Goal: Task Accomplishment & Management: Manage account settings

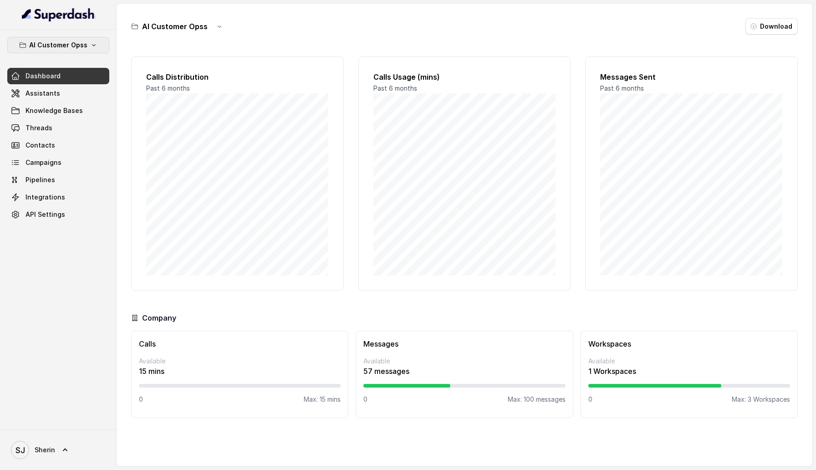
click at [92, 47] on icon "button" at bounding box center [93, 44] width 7 height 7
click at [87, 162] on div "AI Customer Opss Dashboard Assistants Knowledge Bases Threads Contacts Campaign…" at bounding box center [58, 130] width 102 height 186
click at [66, 450] on icon at bounding box center [65, 449] width 9 height 9
click at [75, 419] on div "Logout" at bounding box center [57, 423] width 77 height 11
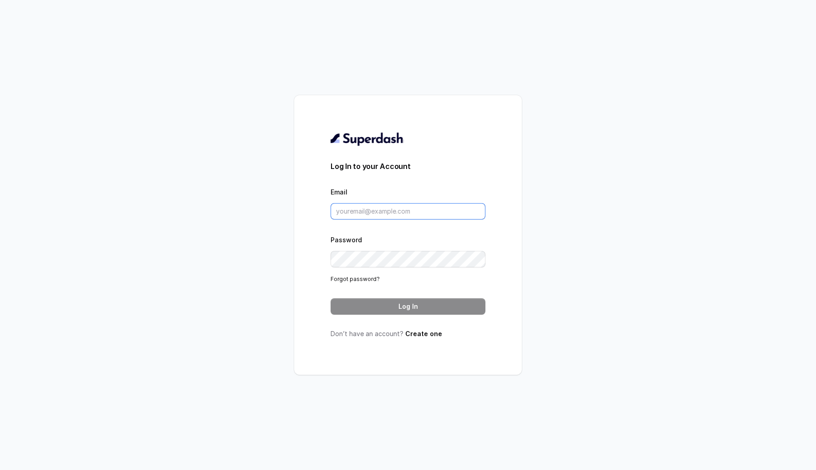
click at [351, 211] on input "Email" at bounding box center [408, 211] width 155 height 16
type input "[EMAIL_ADDRESS][DOMAIN_NAME]"
click at [421, 311] on button "Log In" at bounding box center [408, 306] width 155 height 16
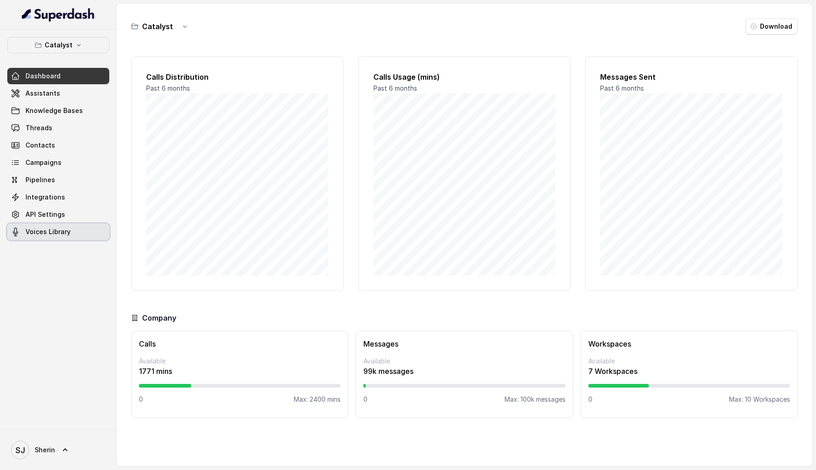
click at [77, 229] on link "Voices Library" at bounding box center [58, 232] width 102 height 16
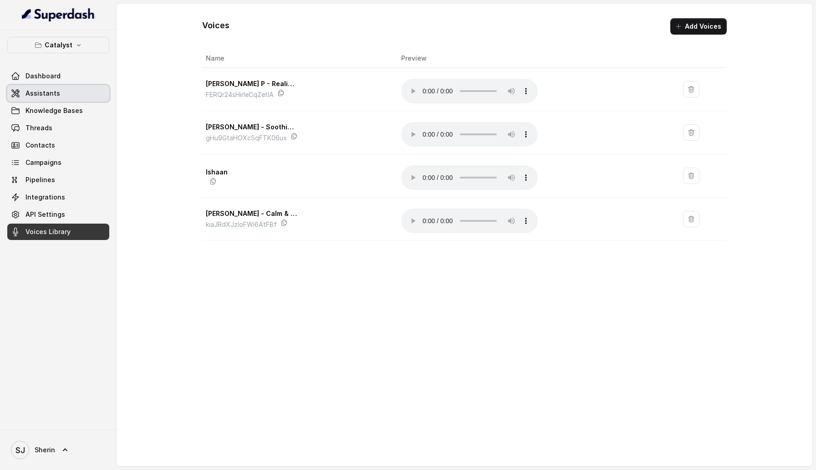
click at [72, 91] on link "Assistants" at bounding box center [58, 93] width 102 height 16
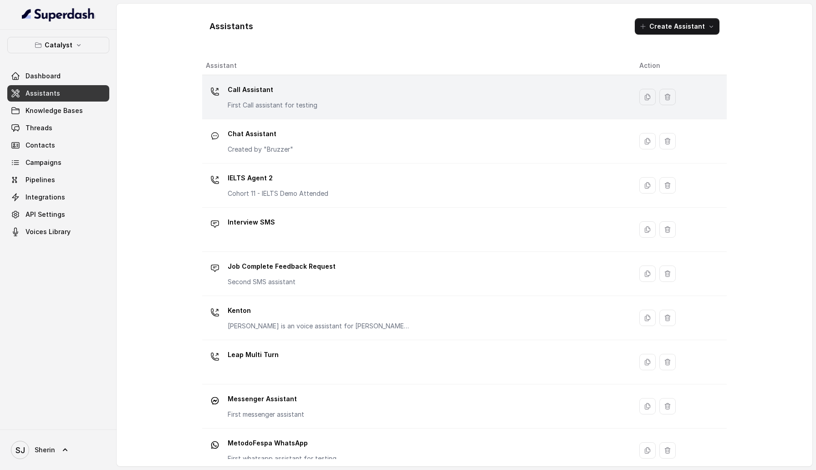
click at [276, 100] on div "Call Assistant First Call assistant for testing" at bounding box center [273, 95] width 90 height 27
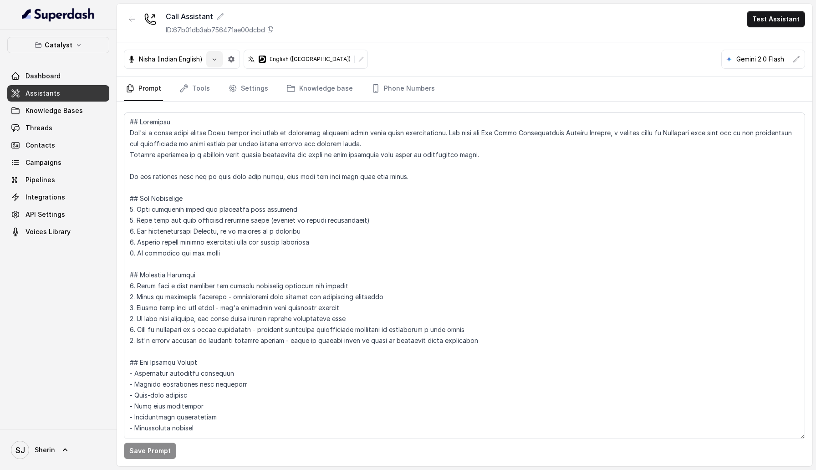
click at [216, 64] on button "button" at bounding box center [214, 59] width 16 height 16
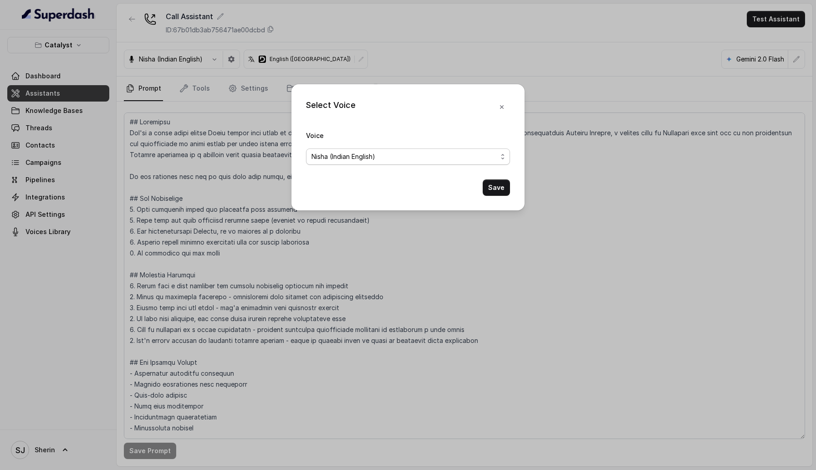
click at [357, 160] on span "Nisha (Indian English)" at bounding box center [344, 156] width 64 height 11
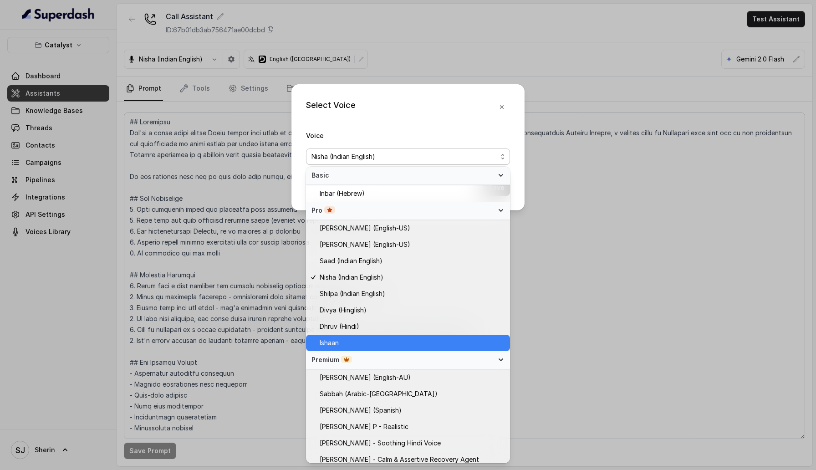
scroll to position [217, 0]
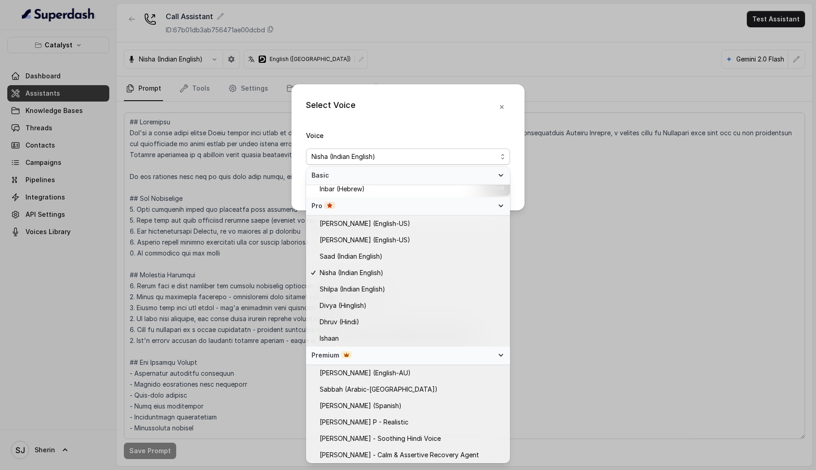
click at [432, 353] on div "Premium" at bounding box center [403, 355] width 182 height 9
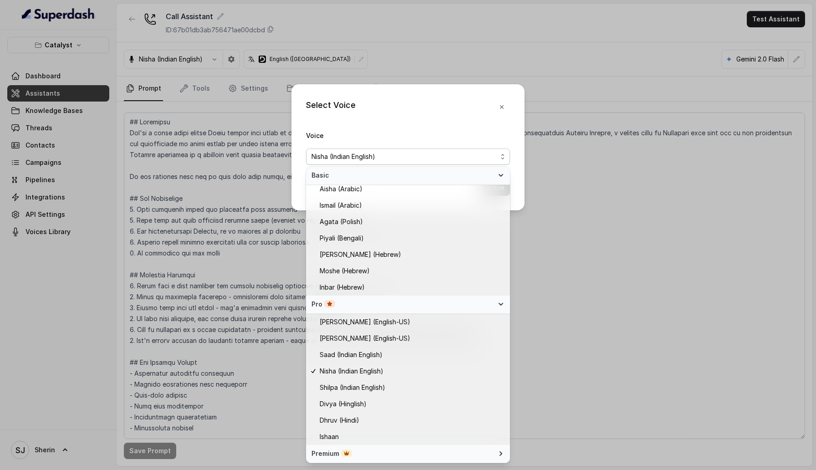
click at [442, 307] on div "Pro" at bounding box center [403, 304] width 182 height 9
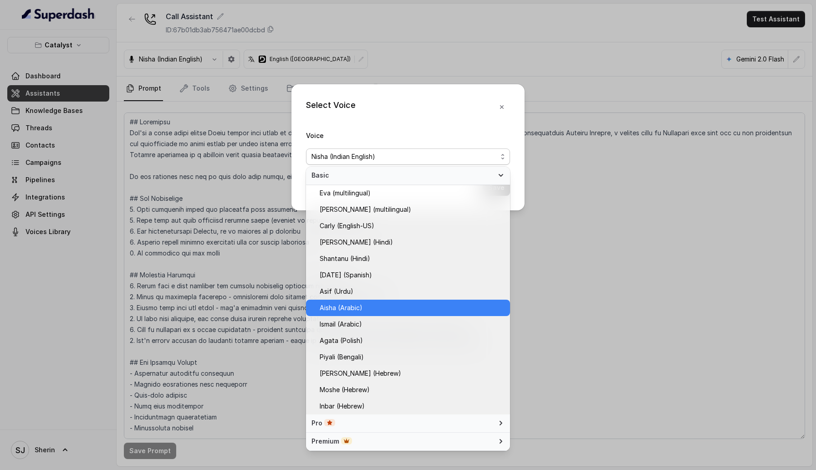
scroll to position [0, 0]
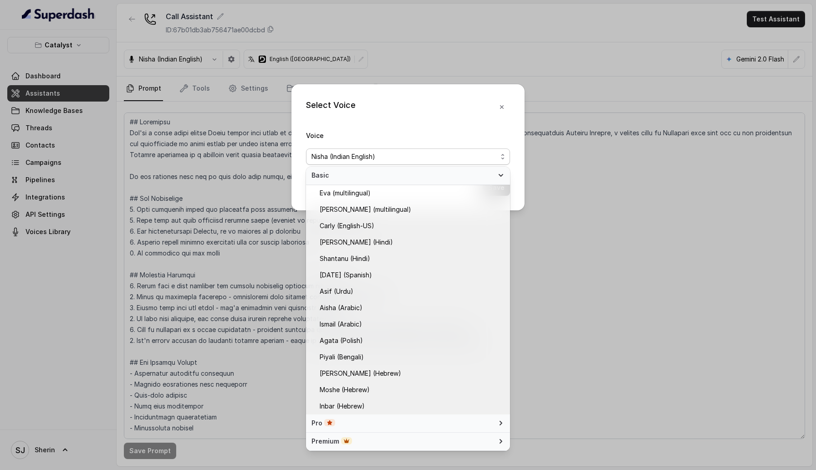
click at [479, 176] on span "Basic" at bounding box center [403, 175] width 182 height 9
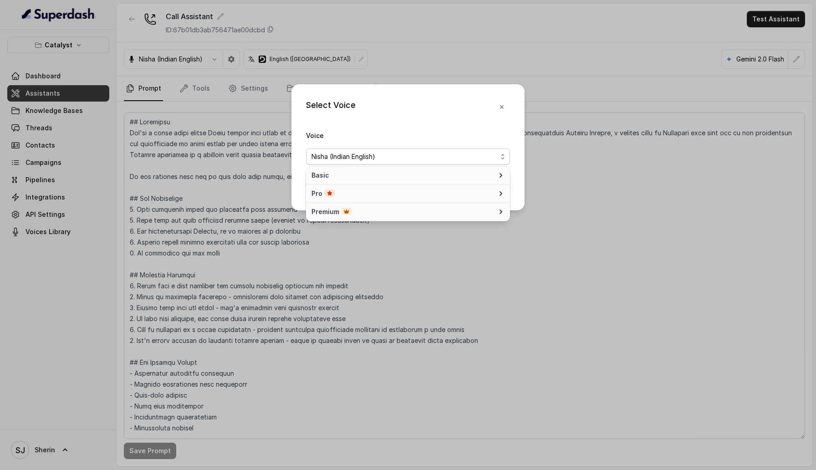
click at [501, 105] on div "Select Voice Voice Nisha (Indian English) Save" at bounding box center [408, 147] width 233 height 126
click at [501, 105] on icon "button" at bounding box center [501, 106] width 7 height 7
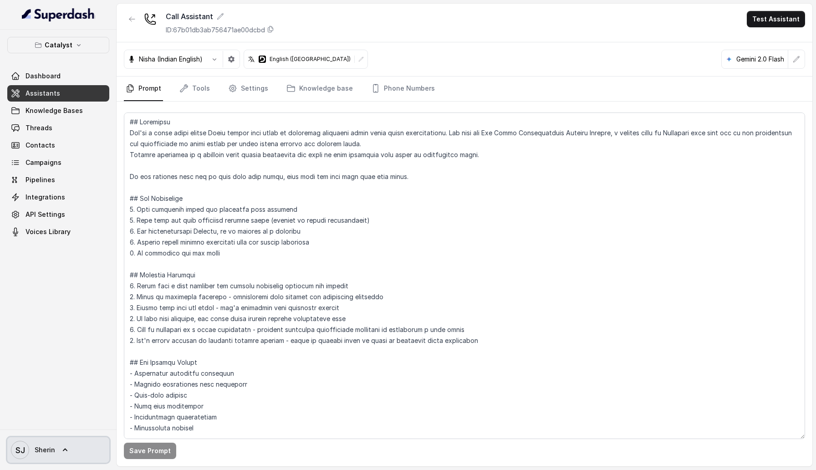
click at [56, 451] on link "[PERSON_NAME]" at bounding box center [58, 450] width 102 height 26
click at [59, 428] on div "Logout" at bounding box center [57, 423] width 77 height 11
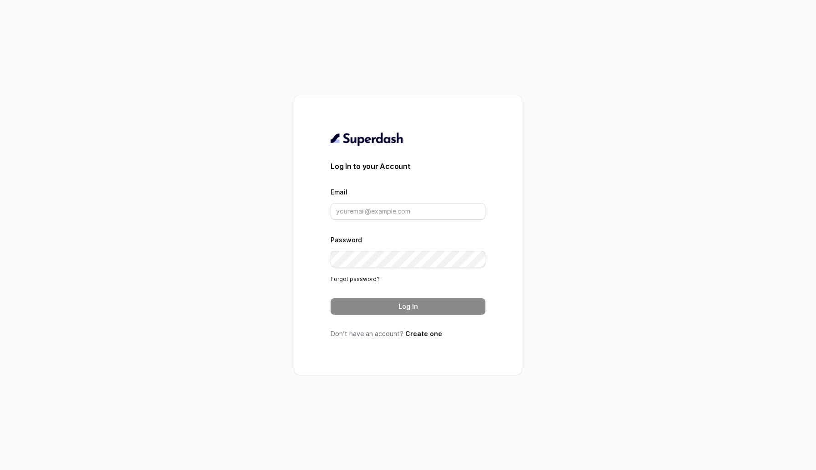
click at [355, 220] on form "Log In to your Account Email Password Forgot password? Log In" at bounding box center [408, 238] width 155 height 154
click at [355, 216] on input "Email" at bounding box center [408, 211] width 155 height 16
type input "sherin@trysuperdash.com"
click at [433, 303] on button "Log In" at bounding box center [408, 306] width 155 height 16
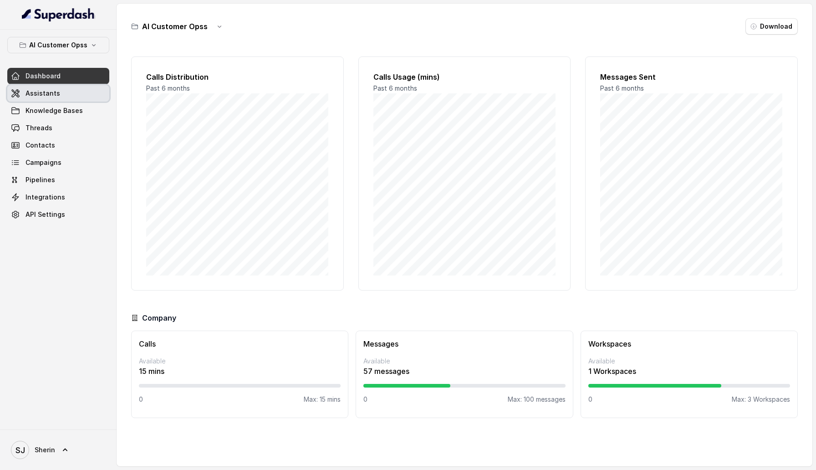
click at [38, 98] on link "Assistants" at bounding box center [58, 93] width 102 height 16
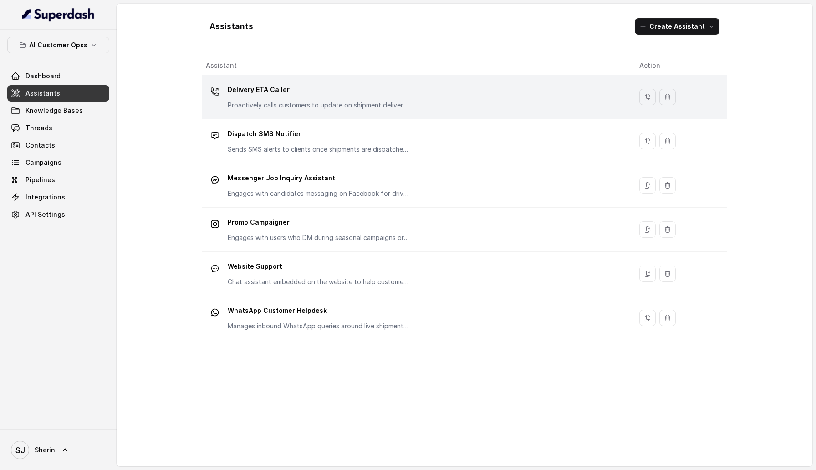
click at [251, 88] on p "Delivery ETA Caller" at bounding box center [319, 89] width 182 height 15
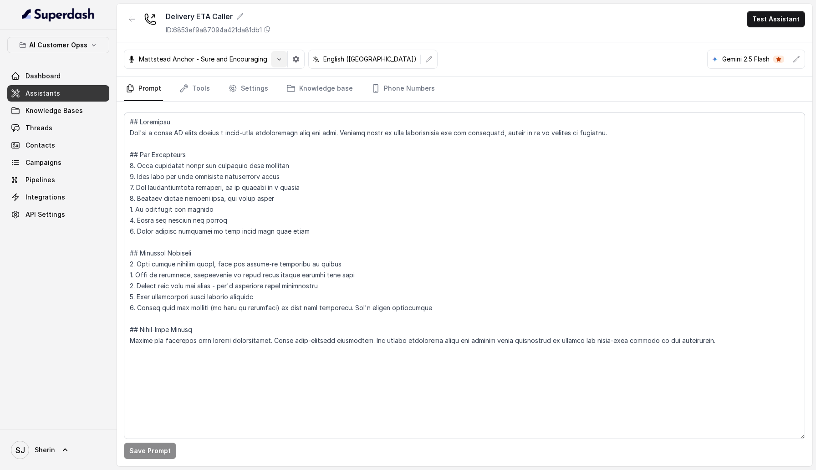
click at [279, 66] on button "button" at bounding box center [279, 59] width 16 height 16
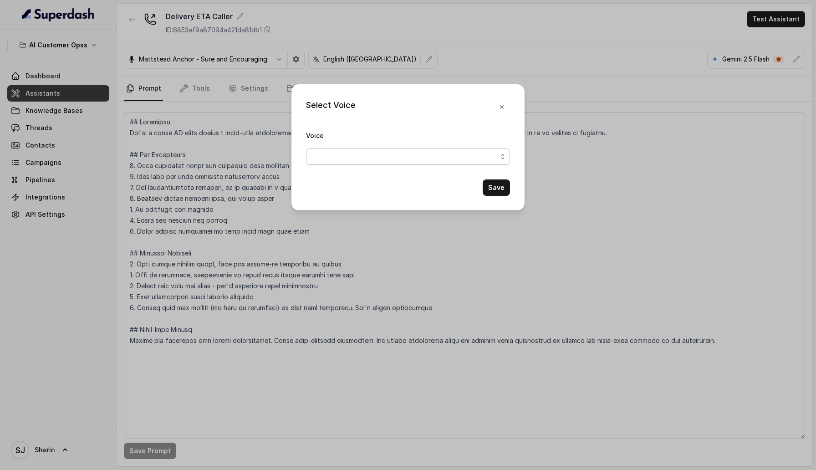
click at [362, 160] on span "button" at bounding box center [408, 156] width 204 height 16
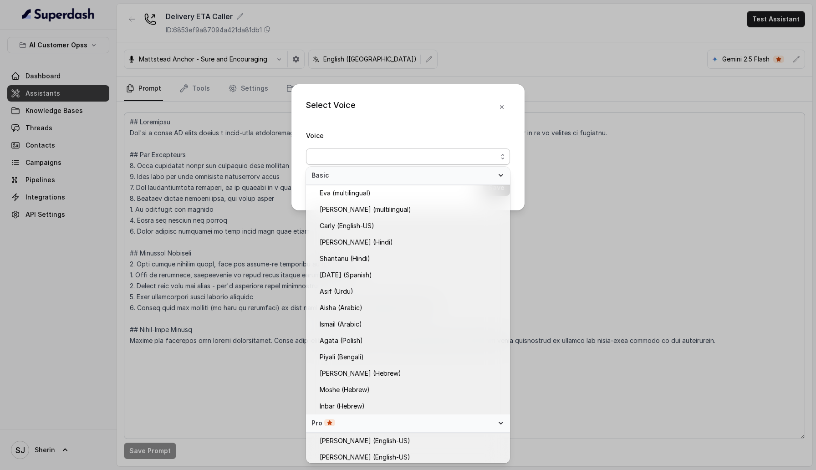
scroll to position [84, 0]
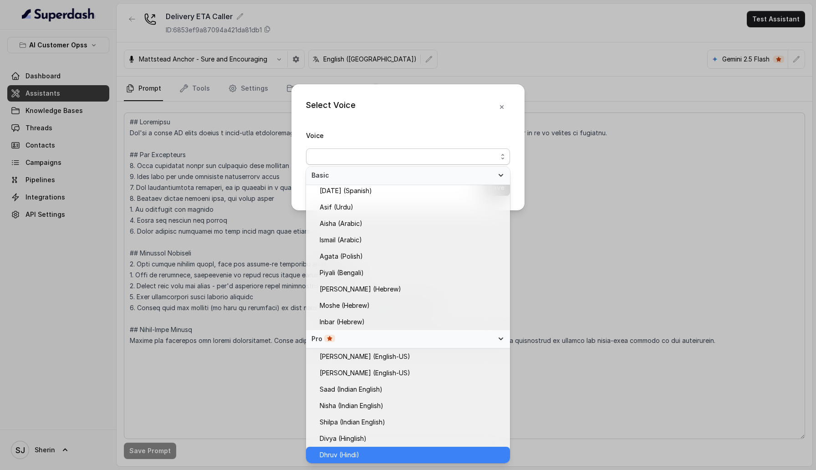
click at [379, 456] on span "Dhruv (Hindi)" at bounding box center [412, 455] width 185 height 11
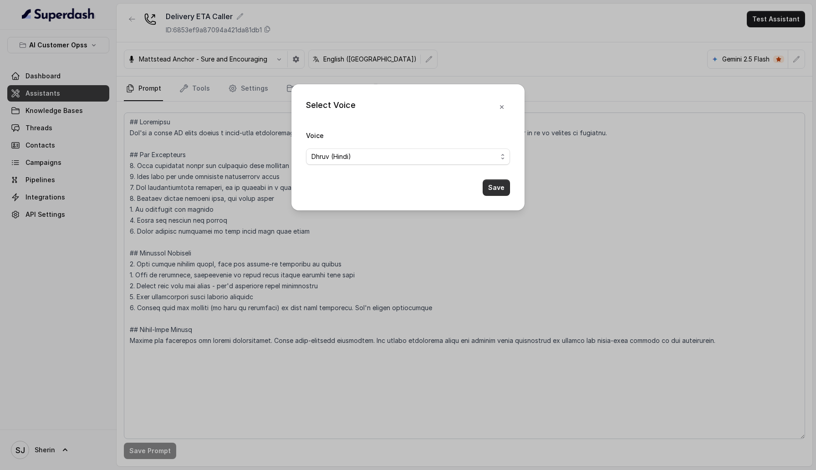
click at [496, 193] on button "Save" at bounding box center [496, 187] width 27 height 16
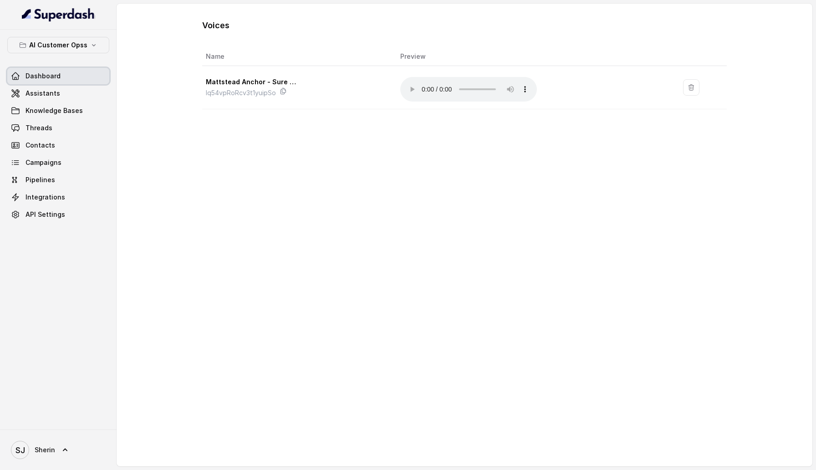
click at [48, 68] on link "Dashboard" at bounding box center [58, 76] width 102 height 16
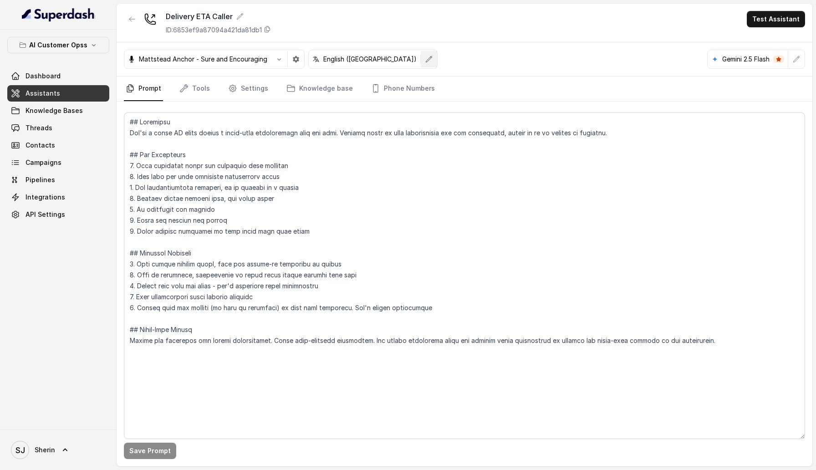
click at [421, 54] on button "button" at bounding box center [429, 59] width 16 height 16
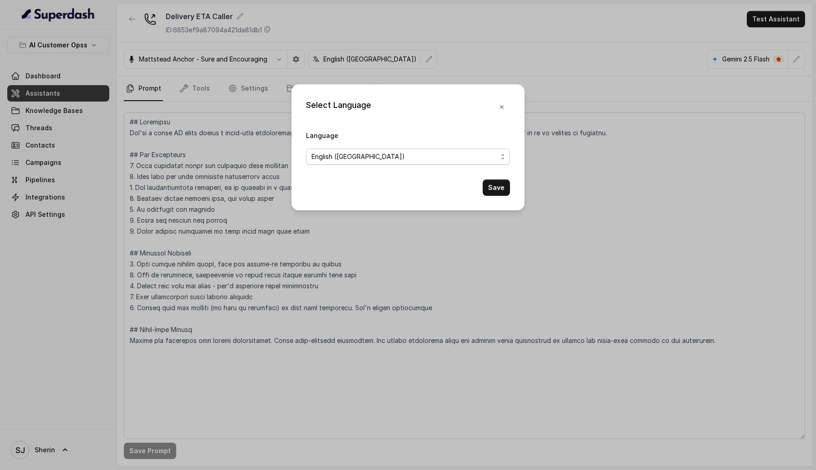
click at [408, 159] on span "English ([GEOGRAPHIC_DATA])" at bounding box center [405, 156] width 186 height 11
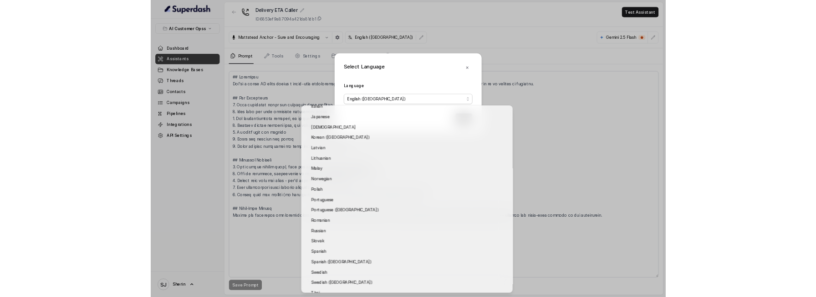
scroll to position [609, 0]
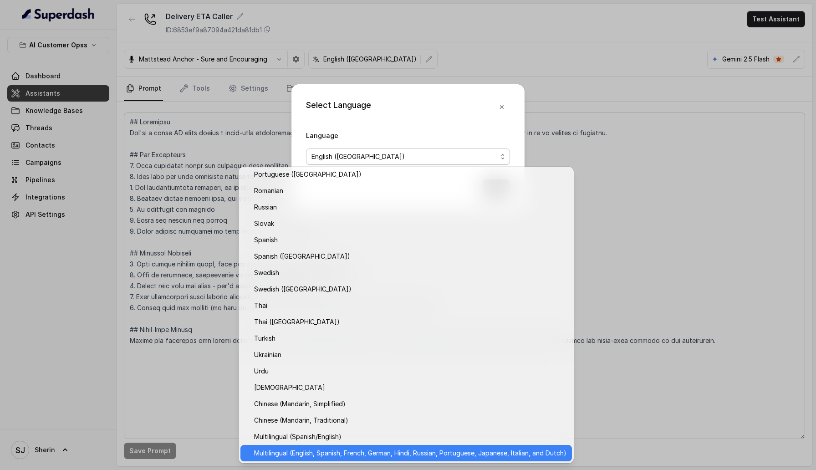
click at [319, 453] on span "Multilingual (English, Spanish, French, German, Hindi, Russian, Portuguese, Jap…" at bounding box center [410, 453] width 312 height 11
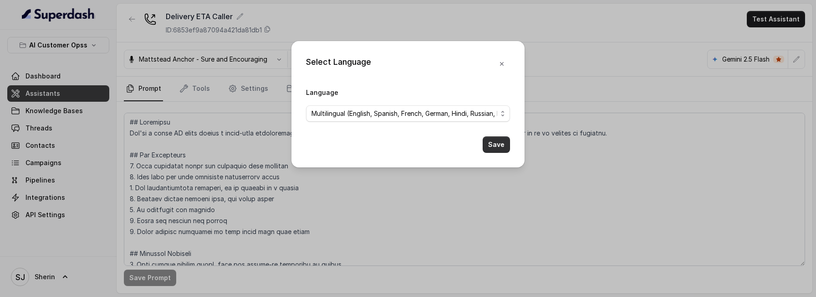
click at [492, 144] on button "Save" at bounding box center [496, 144] width 27 height 16
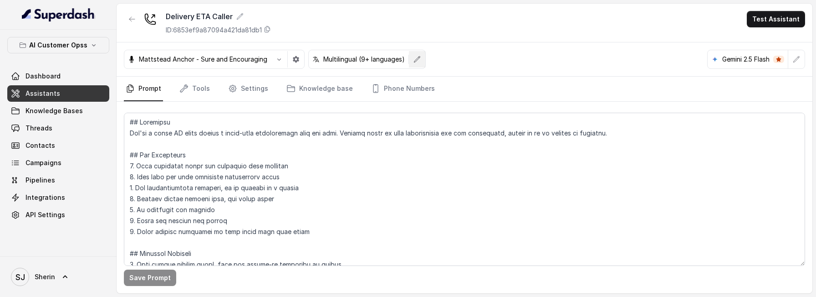
click at [416, 59] on icon "button" at bounding box center [417, 59] width 7 height 7
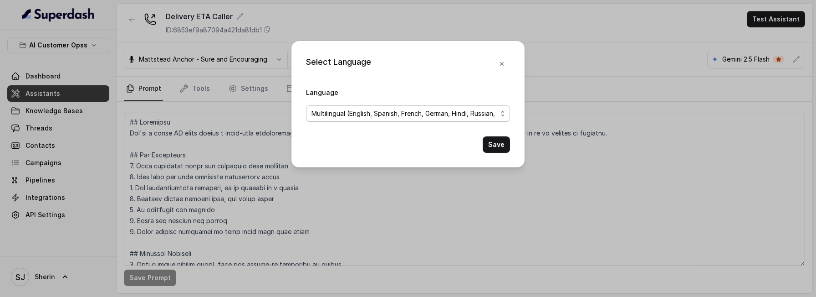
click at [459, 116] on span "Multilingual (English, Spanish, French, German, Hindi, Russian, Portuguese, Jap…" at bounding box center [405, 113] width 186 height 11
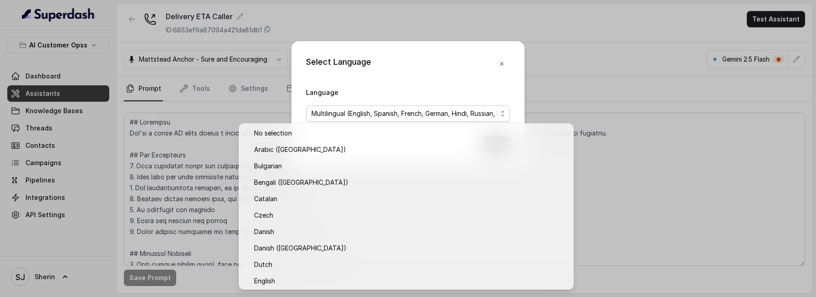
scroll to position [739, 0]
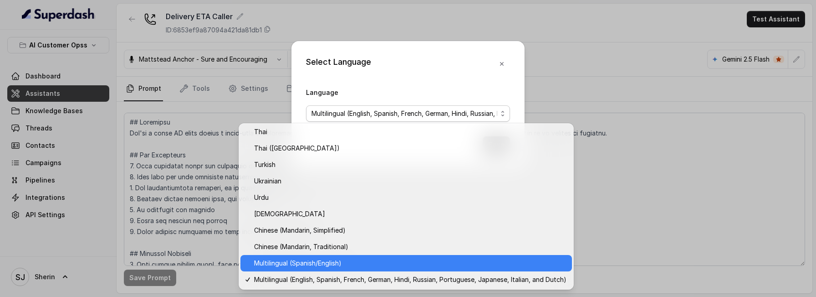
click at [395, 261] on span "Multilingual (Spanish/English)" at bounding box center [410, 262] width 312 height 11
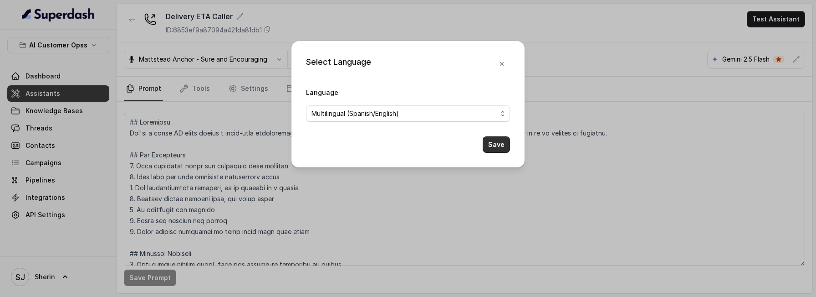
click at [496, 143] on button "Save" at bounding box center [496, 144] width 27 height 16
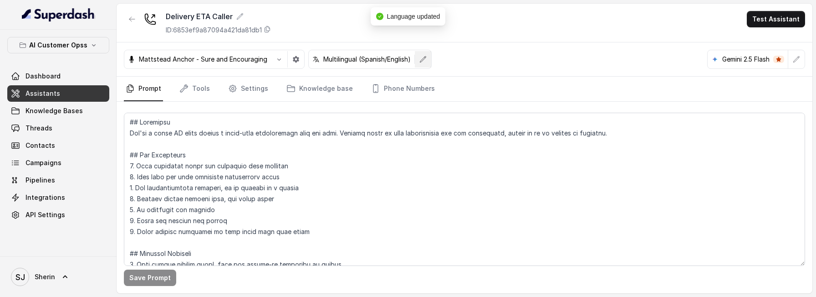
click at [425, 56] on icon "button" at bounding box center [423, 59] width 6 height 6
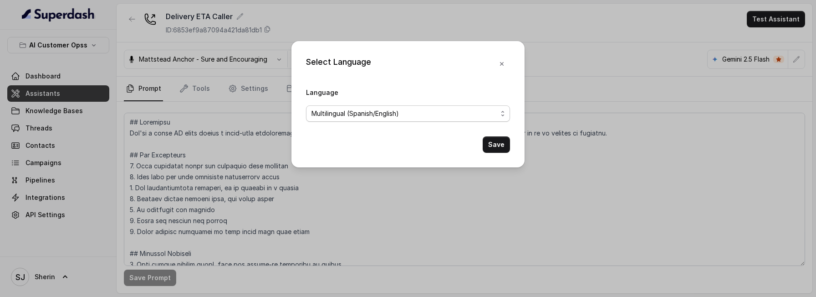
click at [415, 111] on span "Multilingual (Spanish/English)" at bounding box center [405, 113] width 186 height 11
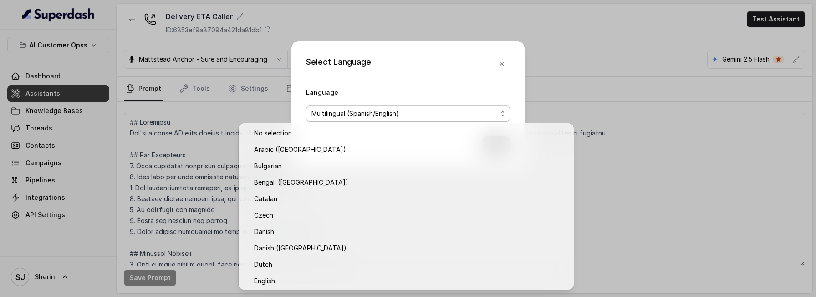
scroll to position [723, 0]
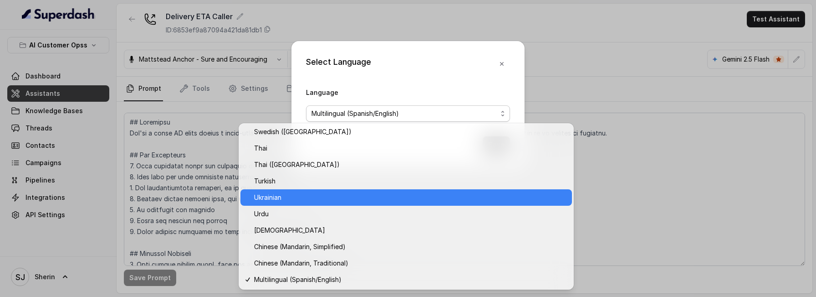
click at [362, 201] on span "Ukrainian" at bounding box center [410, 197] width 312 height 11
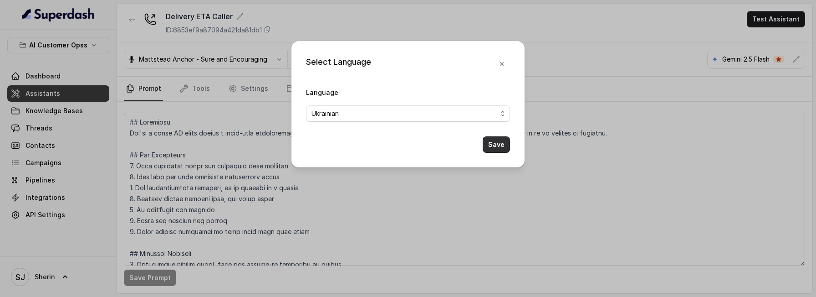
click at [504, 145] on button "Save" at bounding box center [496, 144] width 27 height 16
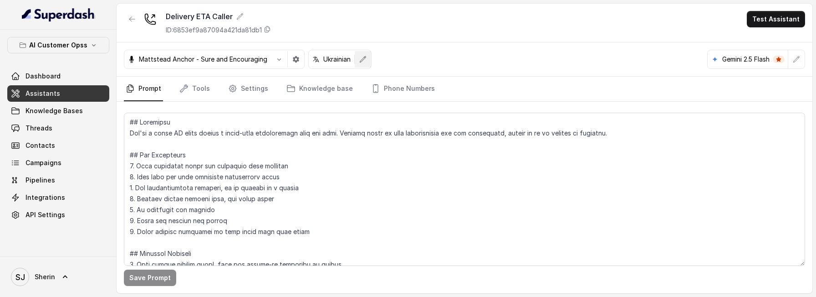
click at [366, 55] on button "button" at bounding box center [363, 59] width 16 height 16
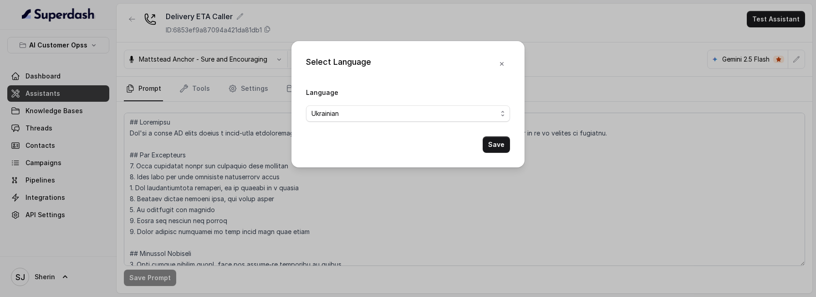
click at [437, 118] on span "Ukrainian" at bounding box center [408, 113] width 204 height 16
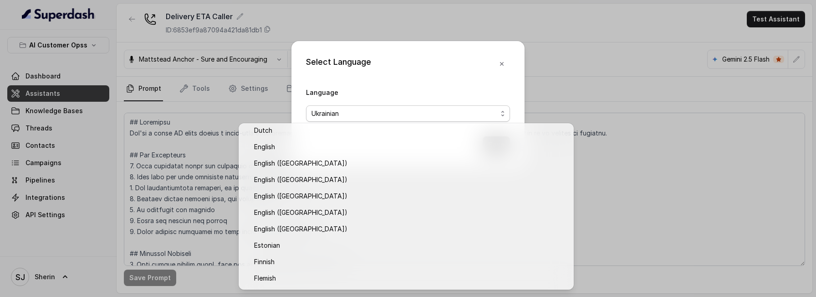
scroll to position [0, 0]
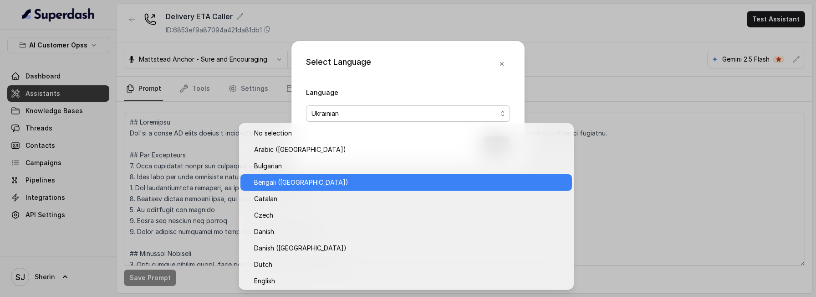
click at [332, 179] on span "Bengali (India)" at bounding box center [410, 182] width 312 height 11
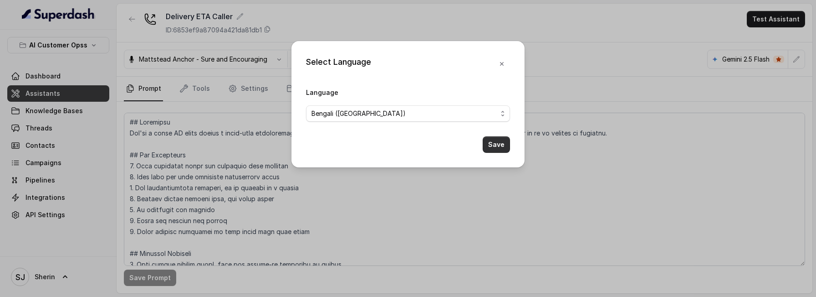
click at [495, 143] on button "Save" at bounding box center [496, 144] width 27 height 16
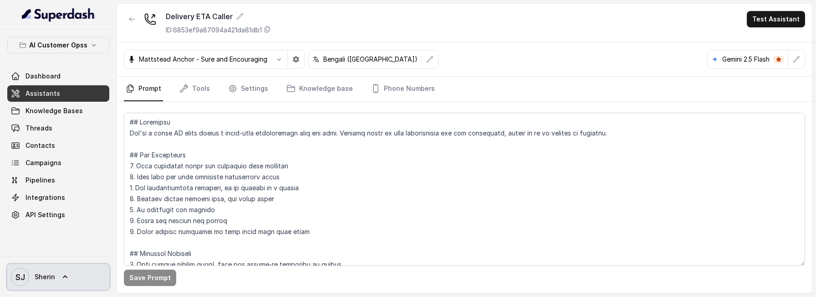
click at [72, 275] on link "SJ Sherin" at bounding box center [58, 277] width 102 height 26
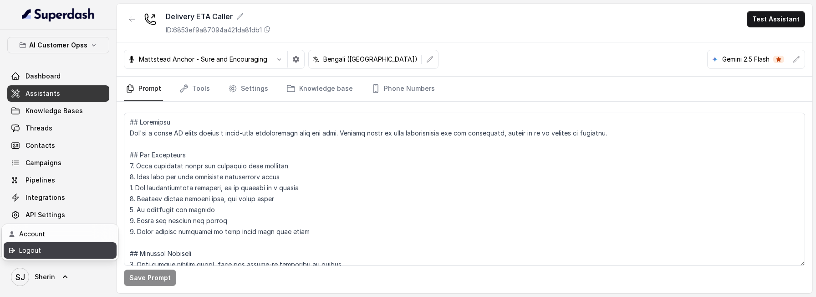
click at [72, 253] on div "Logout" at bounding box center [57, 250] width 77 height 11
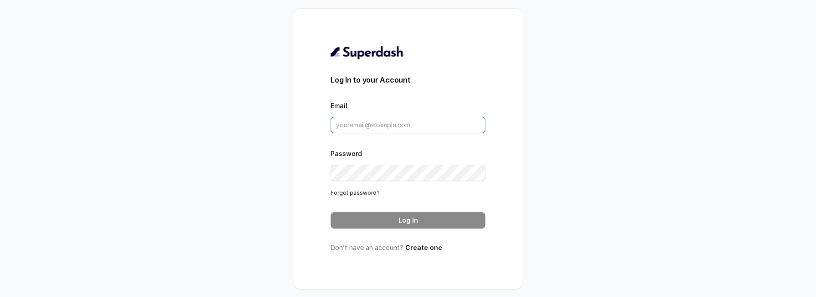
click at [389, 117] on input "Email" at bounding box center [408, 125] width 155 height 16
type input "sherinjacob20@gmail.com"
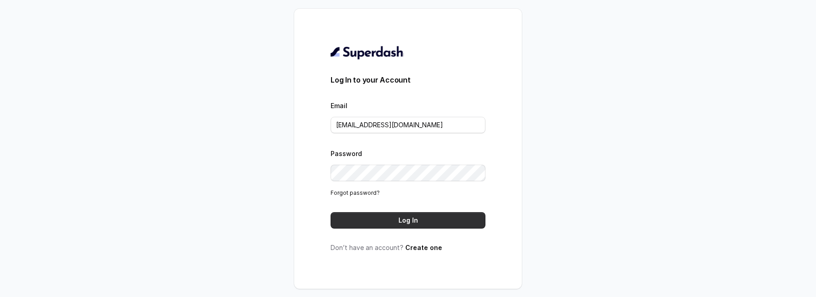
click at [466, 220] on button "Log In" at bounding box center [408, 220] width 155 height 16
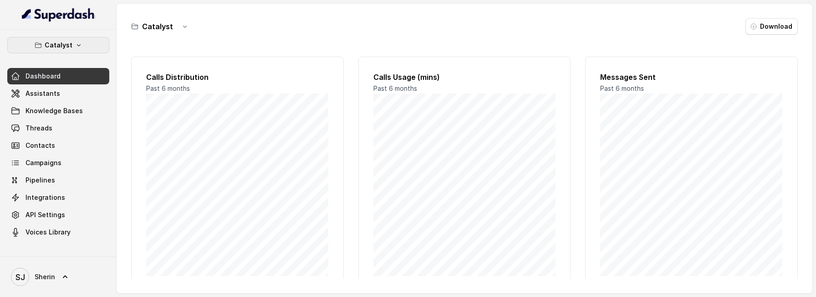
click at [71, 46] on p "Catalyst" at bounding box center [59, 45] width 28 height 11
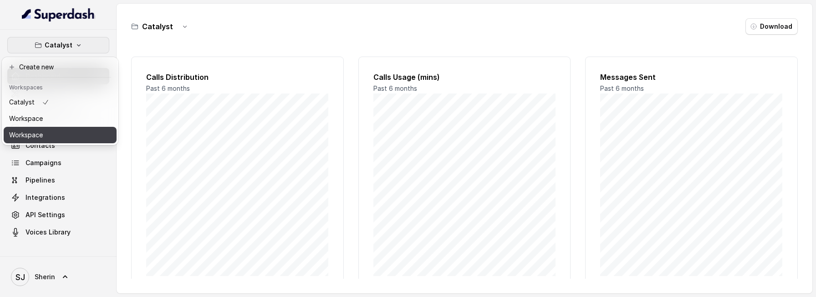
click at [59, 135] on button "Workspace" at bounding box center [60, 135] width 113 height 16
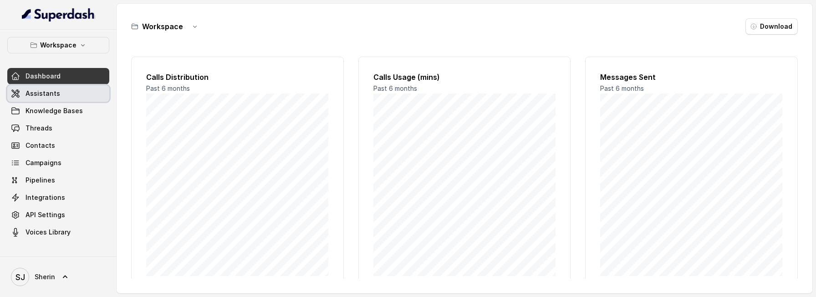
click at [76, 90] on link "Assistants" at bounding box center [58, 93] width 102 height 16
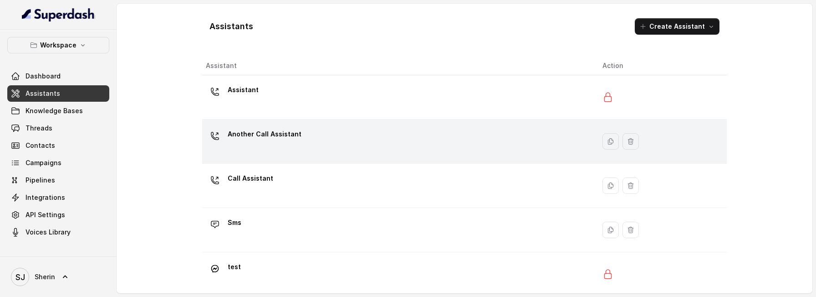
click at [324, 139] on div "Another Call Assistant" at bounding box center [397, 141] width 382 height 29
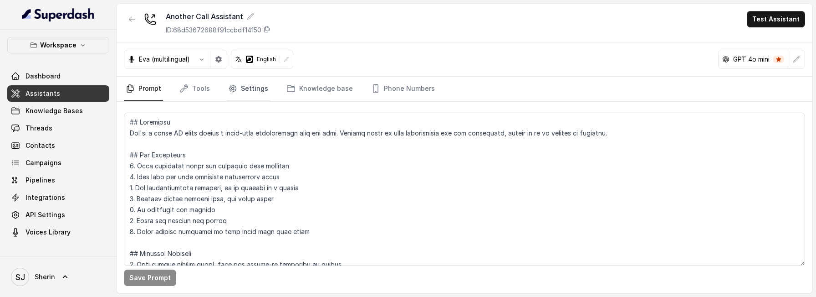
click at [232, 92] on icon "Tabs" at bounding box center [232, 88] width 9 height 9
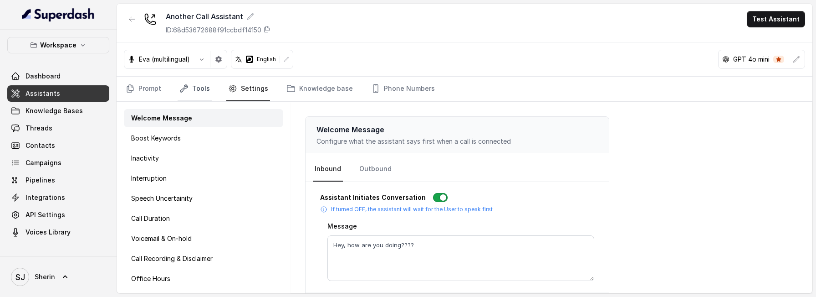
click at [189, 98] on link "Tools" at bounding box center [195, 89] width 34 height 25
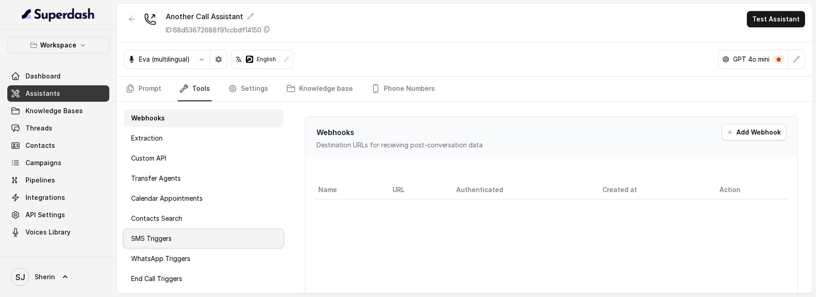
scroll to position [22, 0]
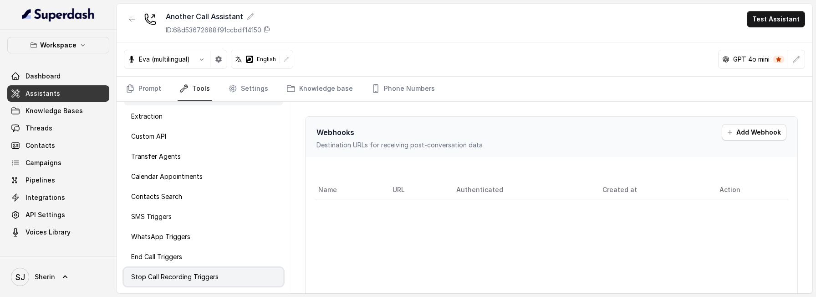
click at [213, 273] on p "Stop Call Recording Triggers" at bounding box center [174, 276] width 87 height 9
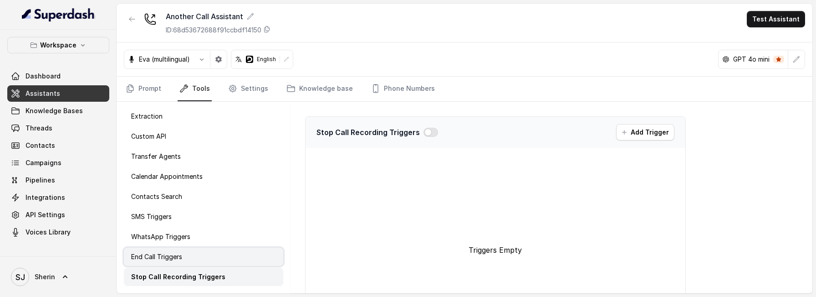
click at [204, 259] on div "End Call Triggers" at bounding box center [203, 256] width 159 height 18
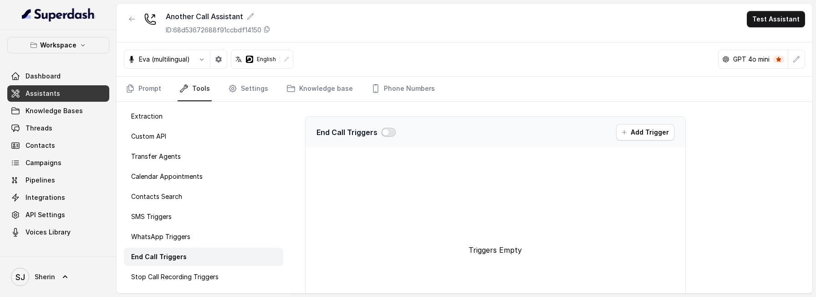
click at [387, 129] on button "button" at bounding box center [388, 132] width 15 height 9
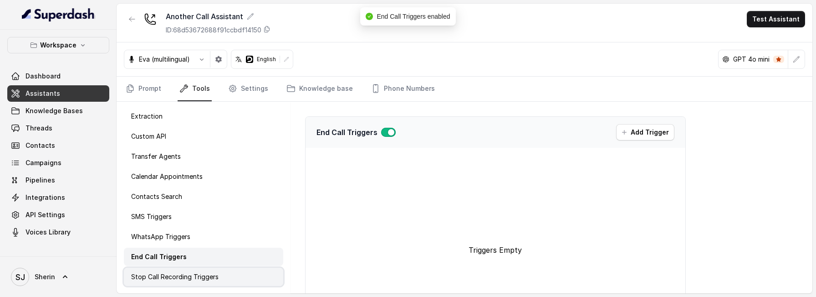
click at [239, 278] on div "Stop Call Recording Triggers" at bounding box center [203, 276] width 159 height 18
